Goal: Task Accomplishment & Management: Use online tool/utility

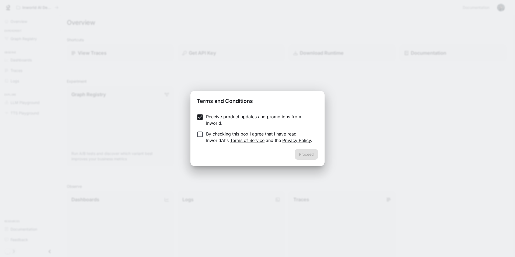
click at [200, 131] on form "Receive product updates and promotions from Inworld. By checking this box I agr…" at bounding box center [257, 128] width 121 height 30
click at [309, 156] on button "Proceed" at bounding box center [306, 154] width 23 height 11
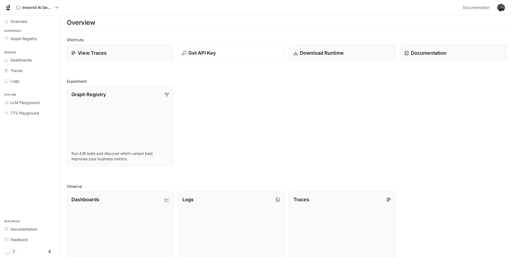
click at [200, 51] on p "Get API Key" at bounding box center [201, 52] width 27 height 7
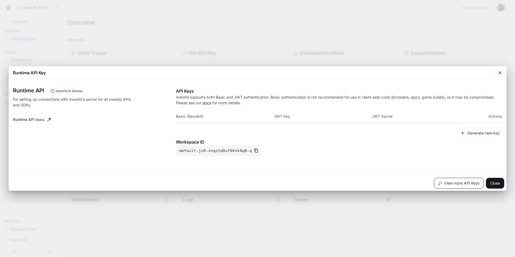
click at [453, 182] on button "View more API Keys" at bounding box center [459, 183] width 50 height 11
